Goal: Transaction & Acquisition: Register for event/course

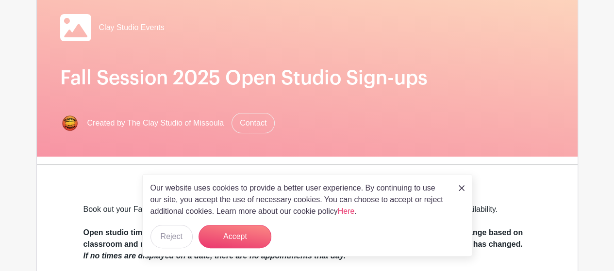
scroll to position [97, 0]
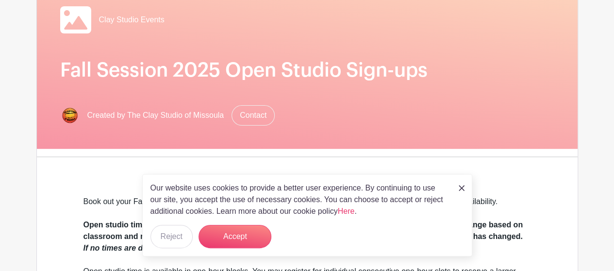
click at [464, 190] on img at bounding box center [462, 188] width 6 height 6
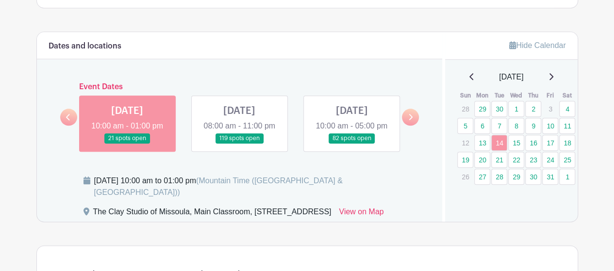
scroll to position [485, 0]
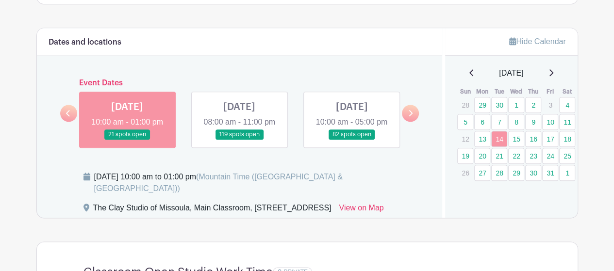
click at [412, 121] on link at bounding box center [410, 113] width 17 height 17
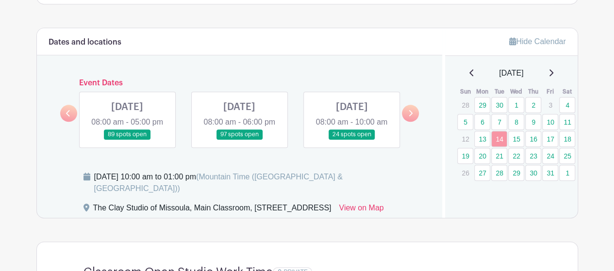
click at [127, 140] on link at bounding box center [127, 140] width 0 height 0
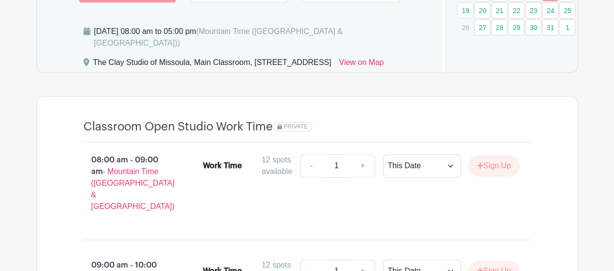
scroll to position [582, 0]
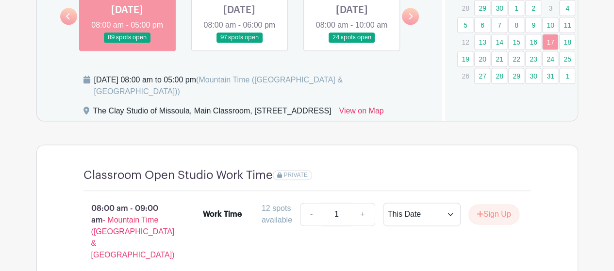
click at [239, 43] on link at bounding box center [239, 43] width 0 height 0
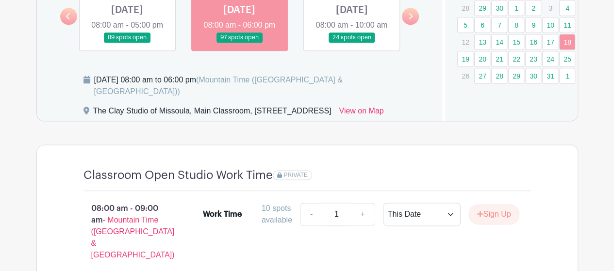
click at [127, 43] on link at bounding box center [127, 43] width 0 height 0
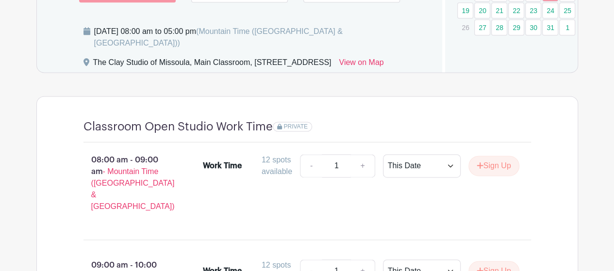
scroll to position [679, 0]
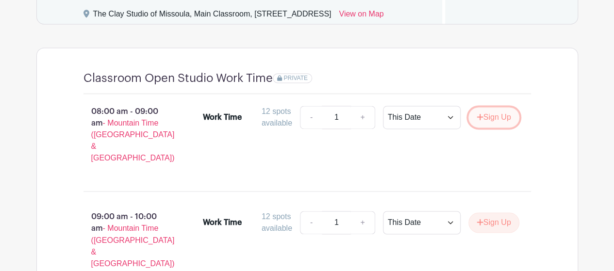
click at [485, 128] on button "Sign Up" at bounding box center [493, 117] width 51 height 20
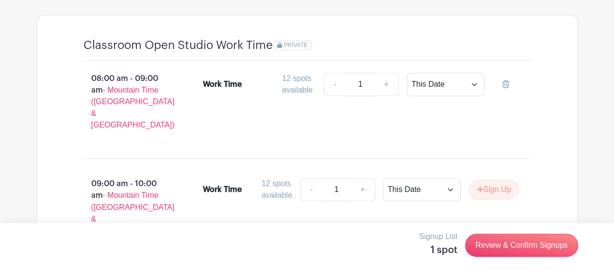
scroll to position [728, 0]
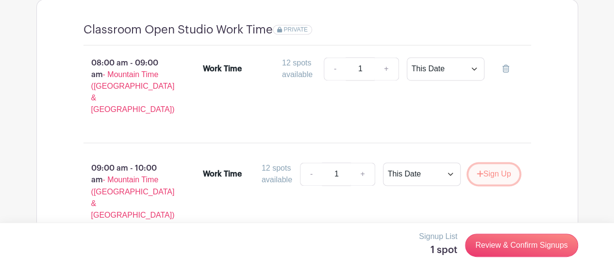
click at [506, 169] on button "Sign Up" at bounding box center [493, 174] width 51 height 20
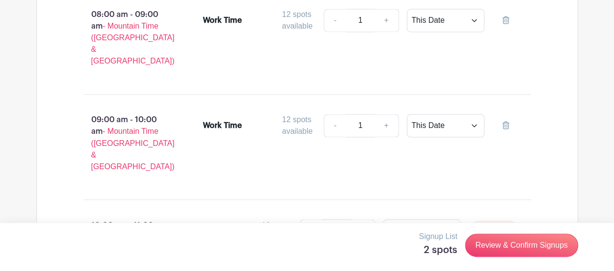
scroll to position [825, 0]
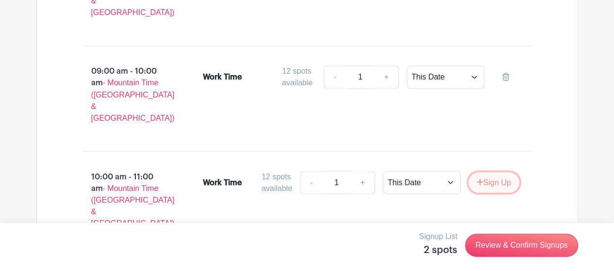
click at [477, 178] on icon "submit" at bounding box center [480, 182] width 7 height 8
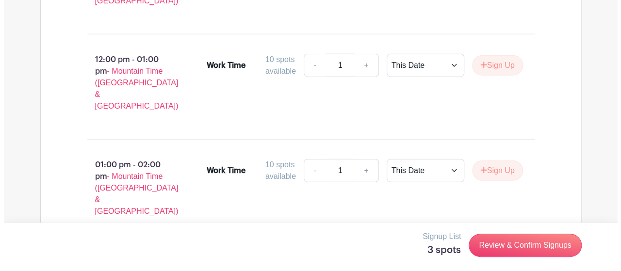
scroll to position [1262, 0]
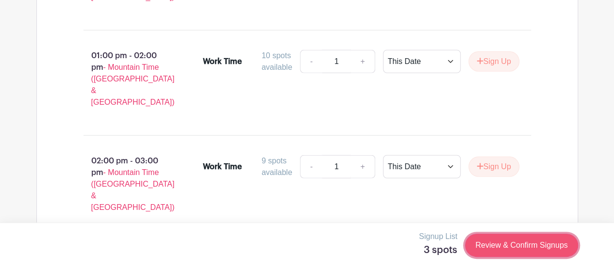
click at [531, 240] on link "Review & Confirm Signups" at bounding box center [521, 245] width 113 height 23
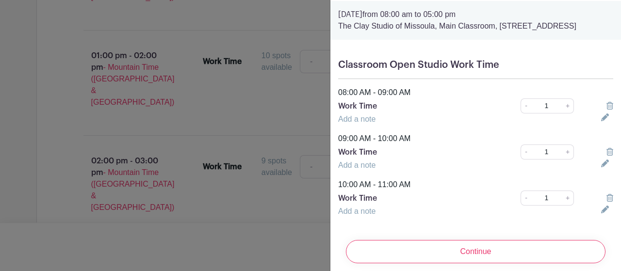
scroll to position [60, 0]
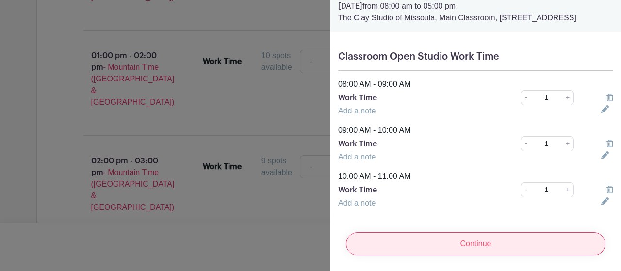
click at [476, 240] on input "Continue" at bounding box center [476, 243] width 260 height 23
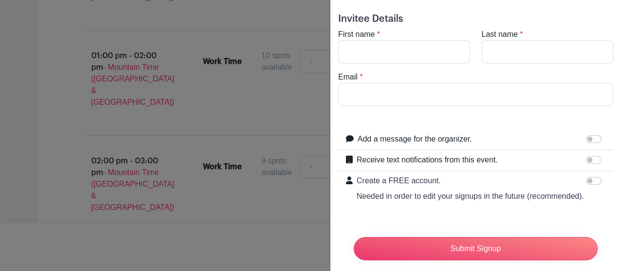
scroll to position [0, 0]
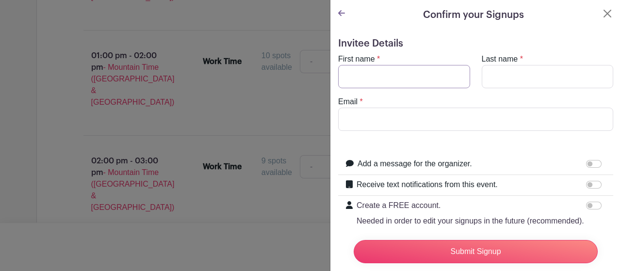
click at [349, 75] on input "First name" at bounding box center [404, 76] width 132 height 23
type input "[PERSON_NAME]"
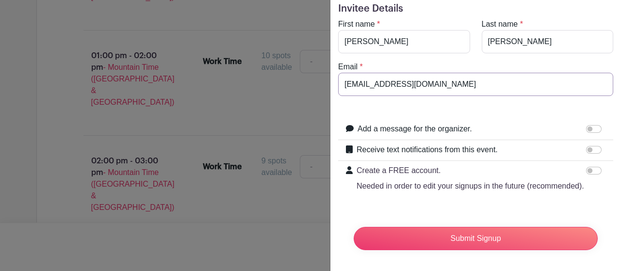
scroll to position [49, 0]
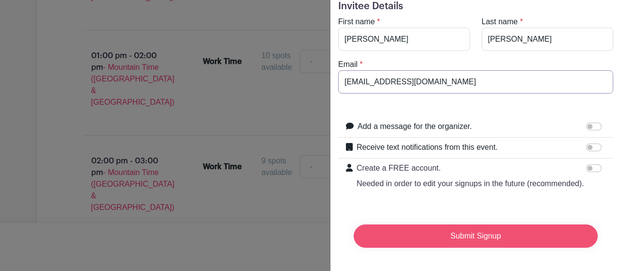
type input "[EMAIL_ADDRESS][DOMAIN_NAME]"
click at [466, 241] on input "Submit Signup" at bounding box center [476, 236] width 244 height 23
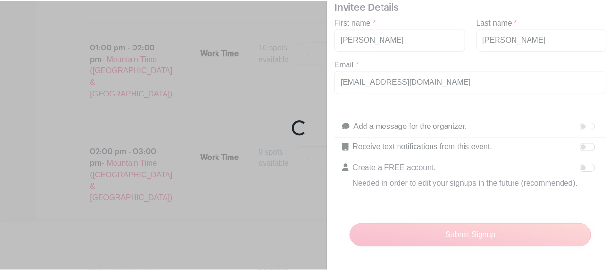
scroll to position [1275, 0]
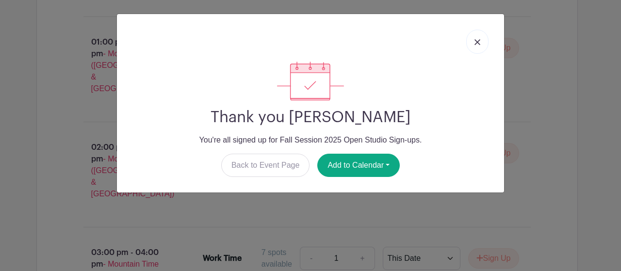
click at [477, 40] on img at bounding box center [478, 42] width 6 height 6
